Goal: Task Accomplishment & Management: Use online tool/utility

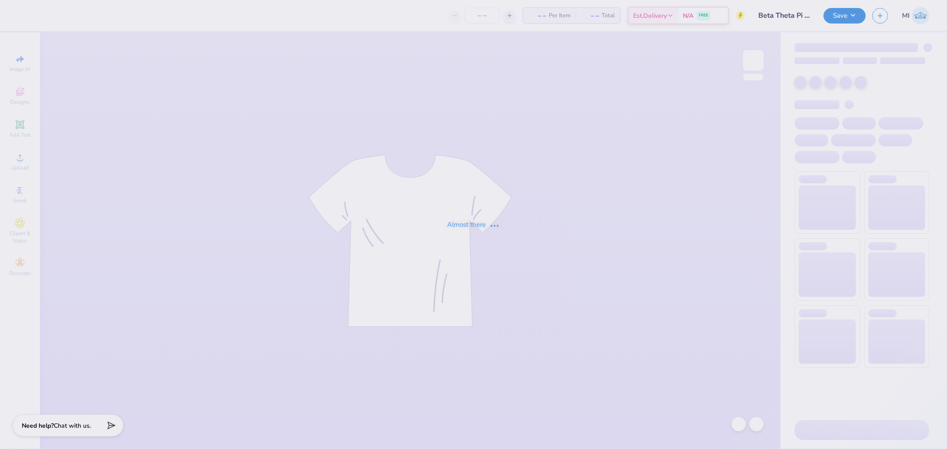
type input "Beta Theta Pi Spring Rush V1"
type input "74"
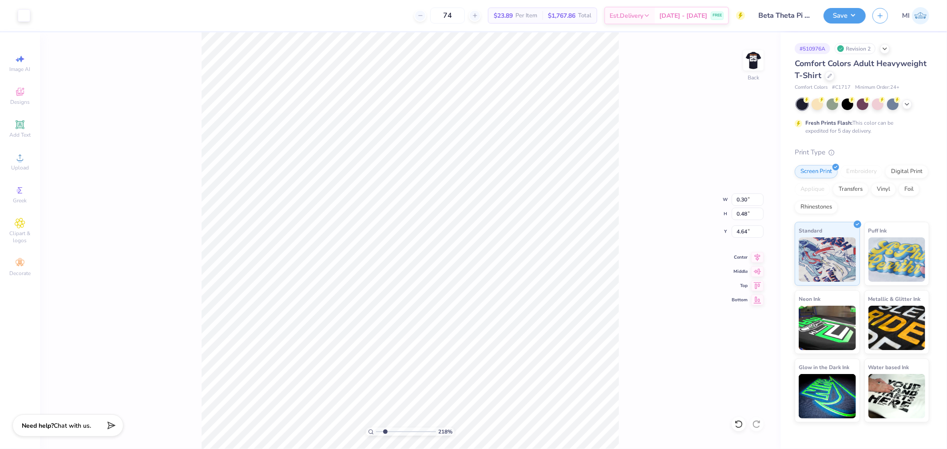
type input "2.17747717336622"
type input "5.91"
type input "2.17747717336622"
click at [758, 63] on img at bounding box center [754, 61] width 18 height 18
type input "2.71964228852482"
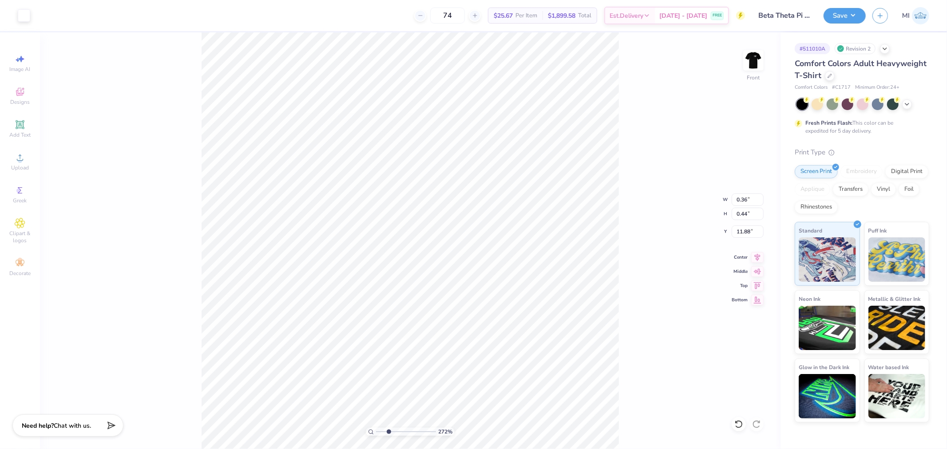
type input "11.09"
type input "2.71964228852482"
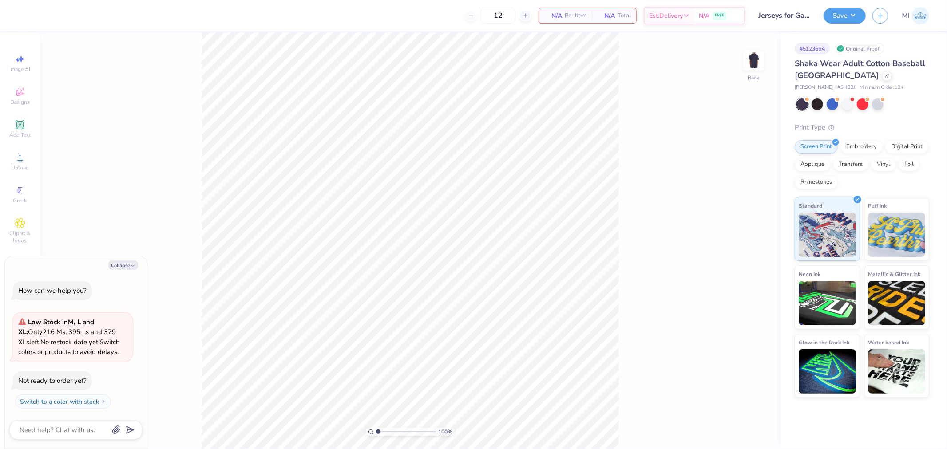
type textarea "x"
